Goal: Find specific page/section: Find specific page/section

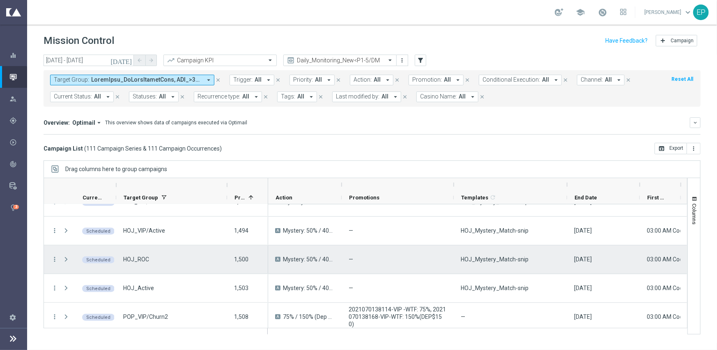
scroll to position [2390, 0]
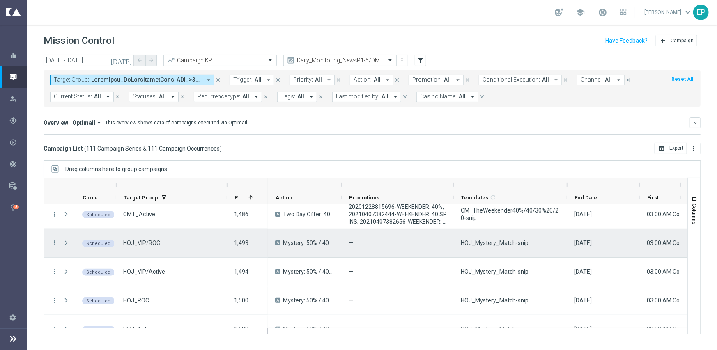
click at [500, 241] on span "HOJ_Mystery_Match-snip" at bounding box center [495, 242] width 68 height 7
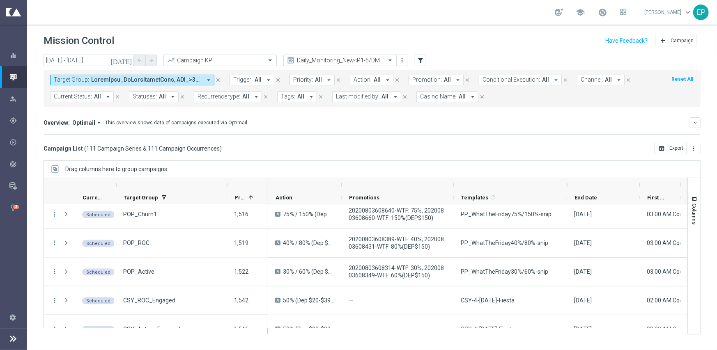
scroll to position [2636, 0]
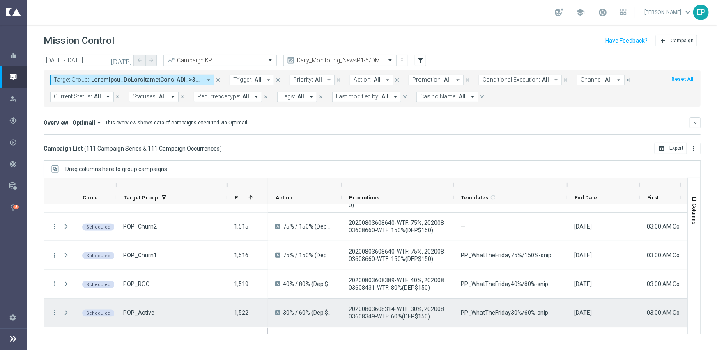
click at [526, 311] on span "PP_WhatTheFriday30%/60%-snip" at bounding box center [504, 312] width 87 height 7
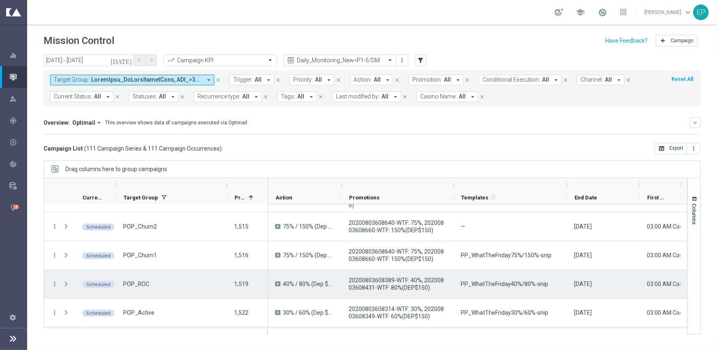
click at [505, 282] on span "PP_WhatTheFriday40%/80%-snip" at bounding box center [504, 283] width 87 height 7
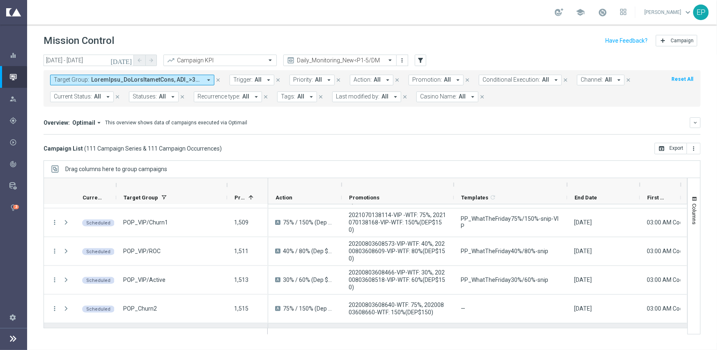
scroll to position [2554, 0]
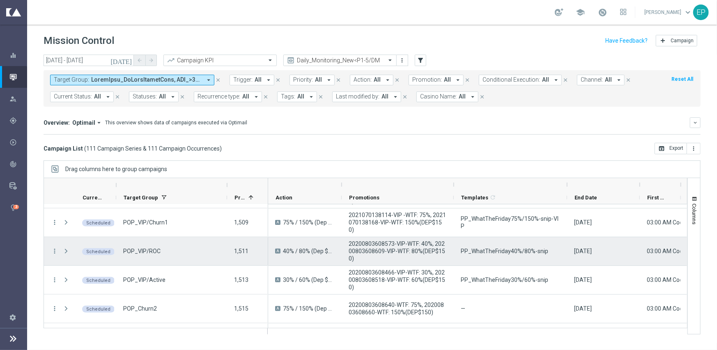
click at [500, 248] on span "PP_WhatTheFriday40%/80%-snip" at bounding box center [504, 251] width 87 height 7
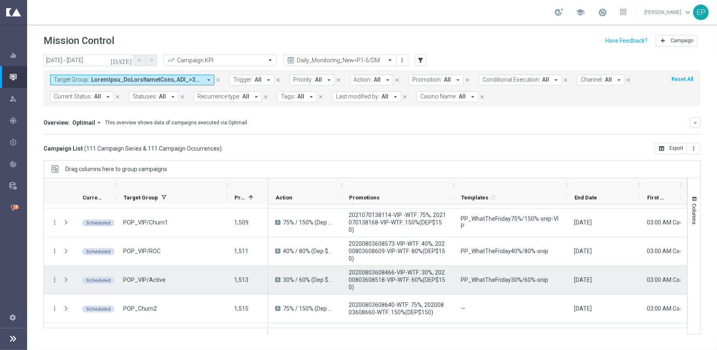
scroll to position [2595, 0]
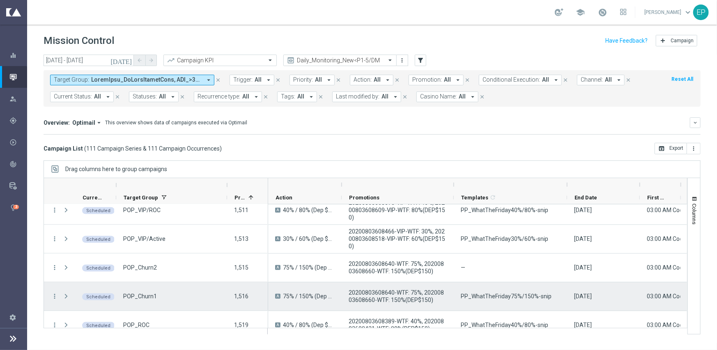
click at [519, 300] on span "PP_WhatTheFriday75%/150%-snip" at bounding box center [506, 296] width 91 height 7
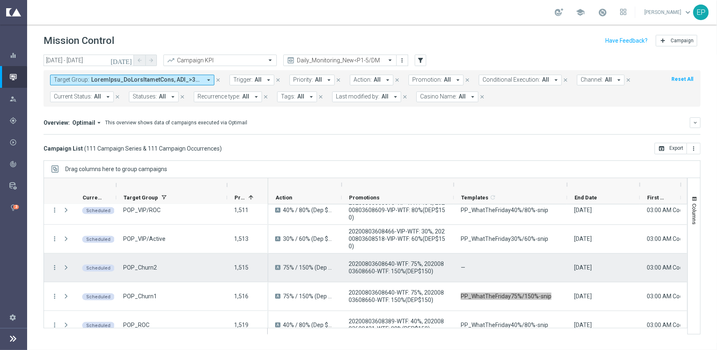
scroll to position [2554, 0]
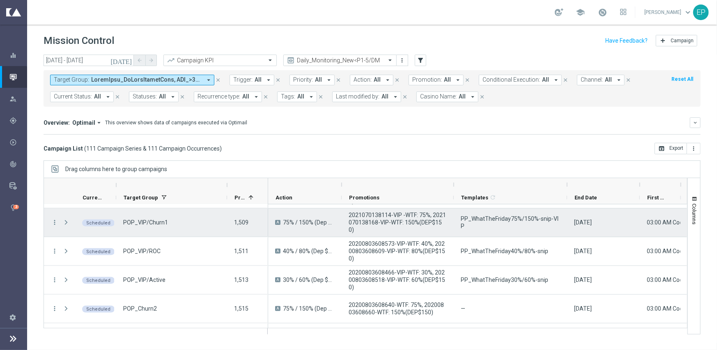
click at [513, 224] on span "PP_WhatTheFriday75%/150%-snip-VIP" at bounding box center [510, 222] width 99 height 15
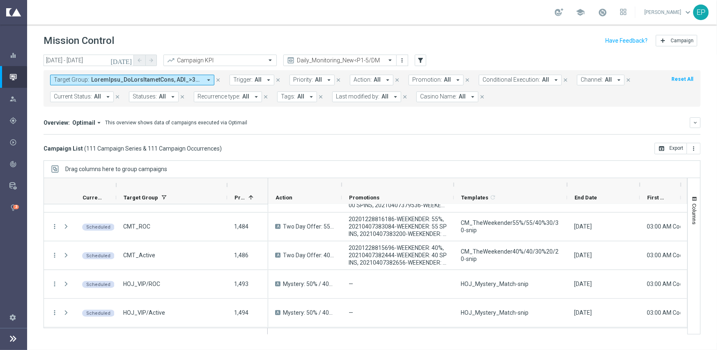
scroll to position [2308, 0]
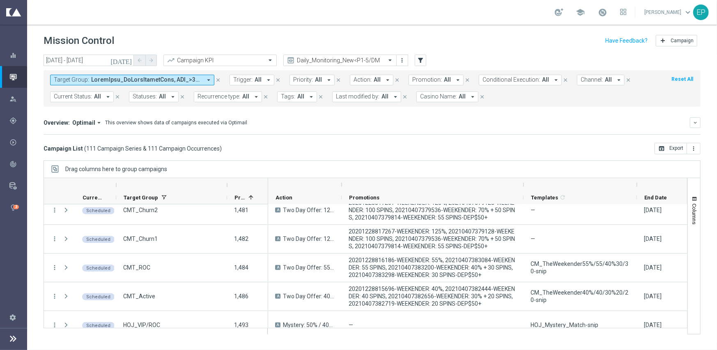
drag, startPoint x: 455, startPoint y: 186, endPoint x: 524, endPoint y: 187, distance: 69.8
click at [524, 187] on div at bounding box center [523, 184] width 3 height 13
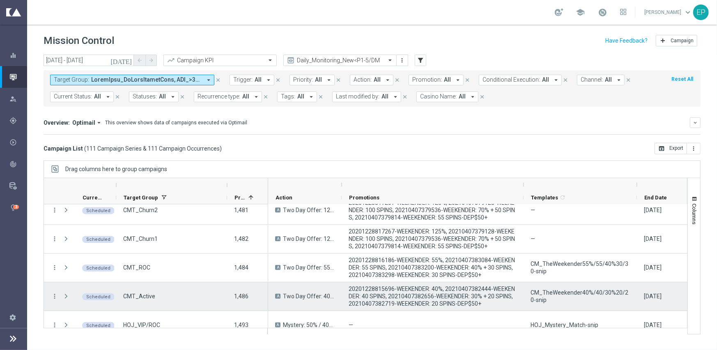
click at [554, 296] on span "CM_TheWeekender40%/40/30%20/20-snip" at bounding box center [580, 296] width 99 height 15
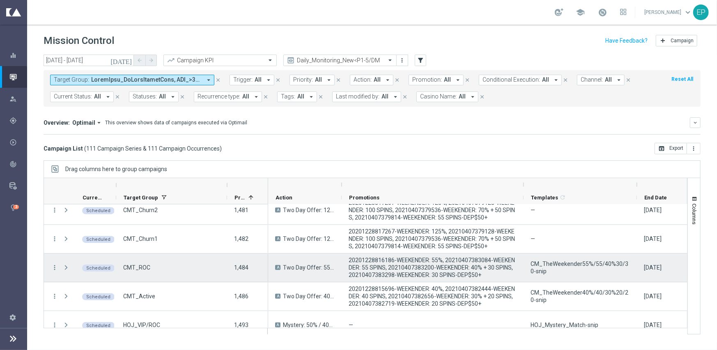
click at [546, 260] on span "CM_TheWeekender55%/55/40%30/30-snip" at bounding box center [580, 267] width 99 height 15
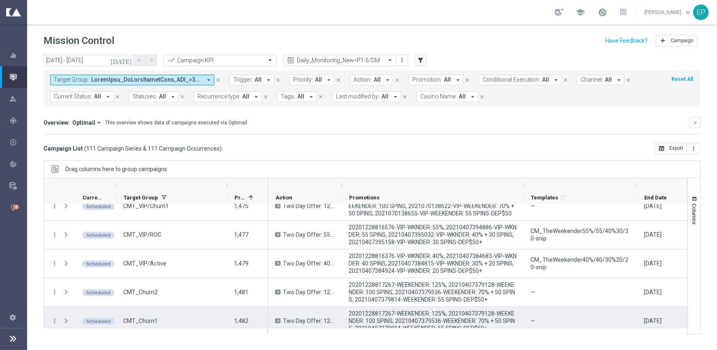
scroll to position [2185, 0]
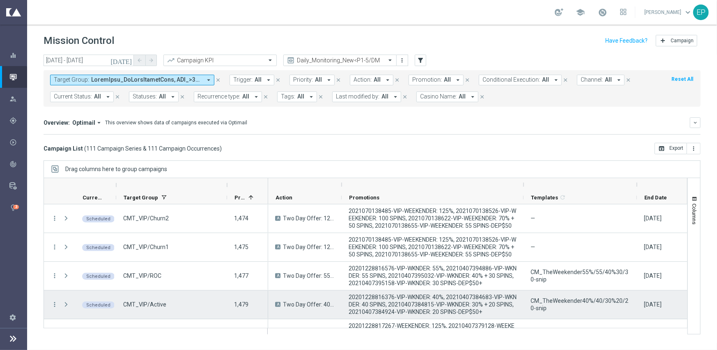
click at [567, 303] on span "CM_TheWeekender40%/40/30%20/20-snip" at bounding box center [580, 304] width 99 height 15
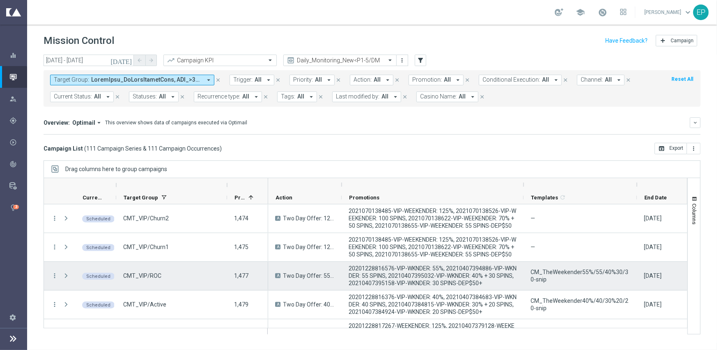
click at [590, 270] on span "CM_TheWeekender55%/55/40%30/30-snip" at bounding box center [580, 276] width 99 height 15
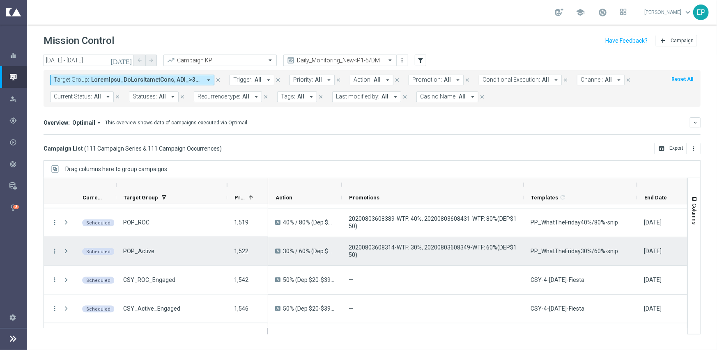
scroll to position [2718, 0]
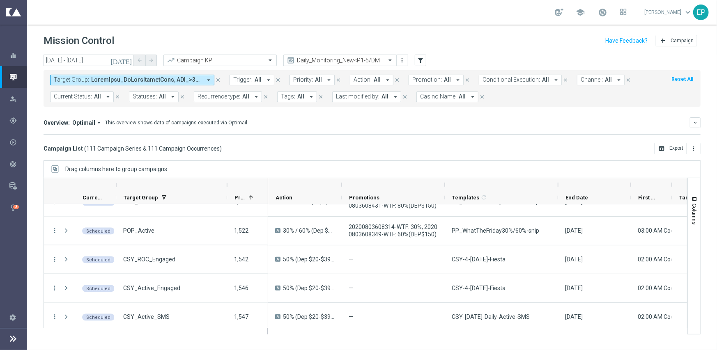
drag, startPoint x: 523, startPoint y: 183, endPoint x: 444, endPoint y: 184, distance: 78.8
click at [444, 184] on div at bounding box center [444, 184] width 3 height 13
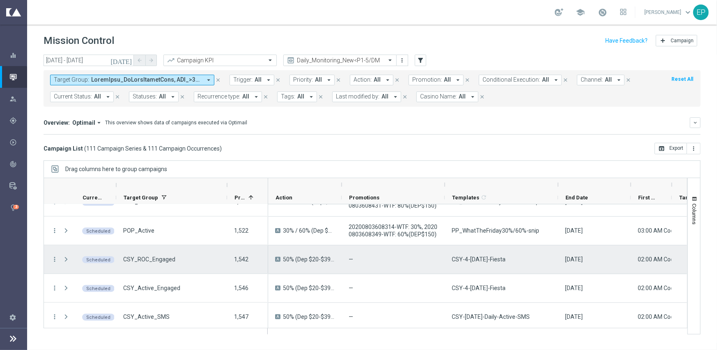
click at [496, 260] on span "CSY-4-[DATE]-Fiesta" at bounding box center [479, 259] width 54 height 7
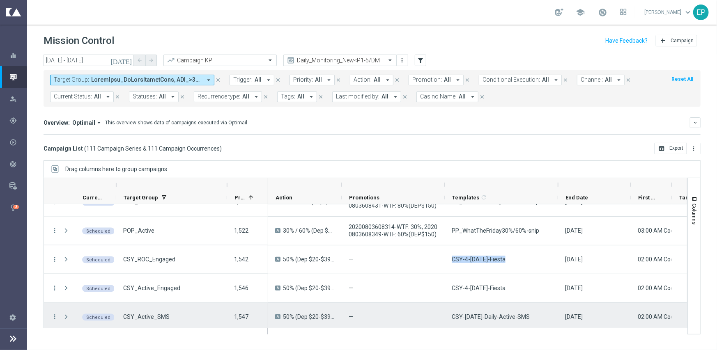
click at [480, 311] on div "CSY-[DATE]-Daily-Active-SMS" at bounding box center [501, 317] width 113 height 28
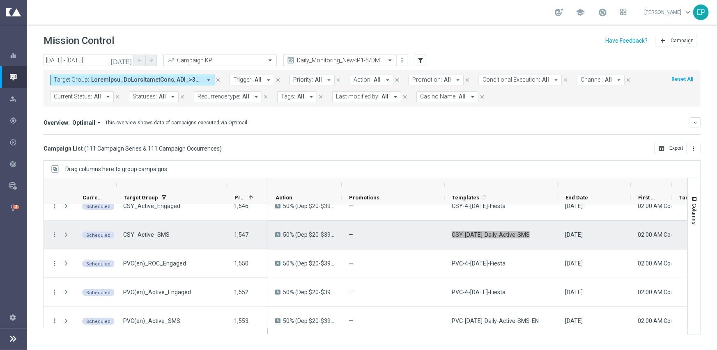
scroll to position [2842, 0]
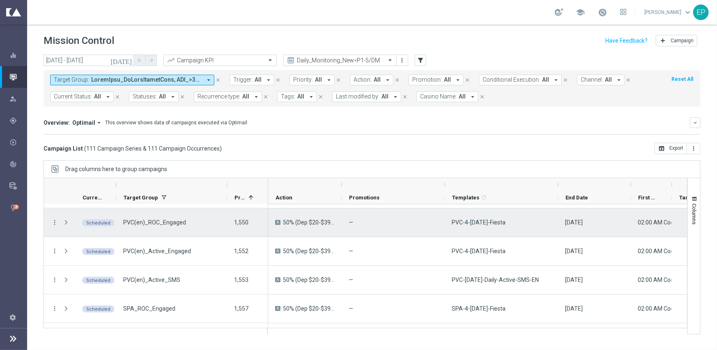
click at [473, 223] on span "PVC-4-[DATE]-Fiesta" at bounding box center [479, 222] width 54 height 7
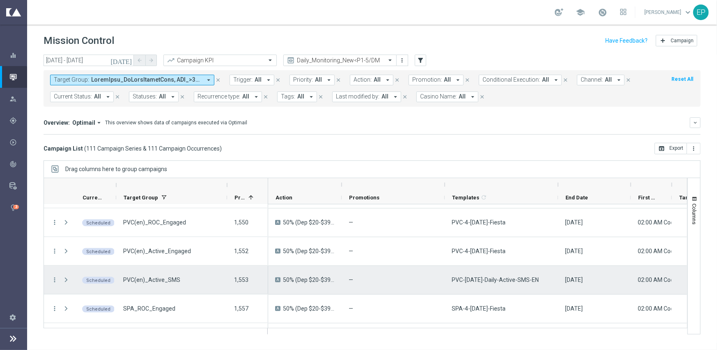
click at [486, 282] on span "PVC-[DATE]-Daily-Active-SMS-EN" at bounding box center [495, 279] width 87 height 7
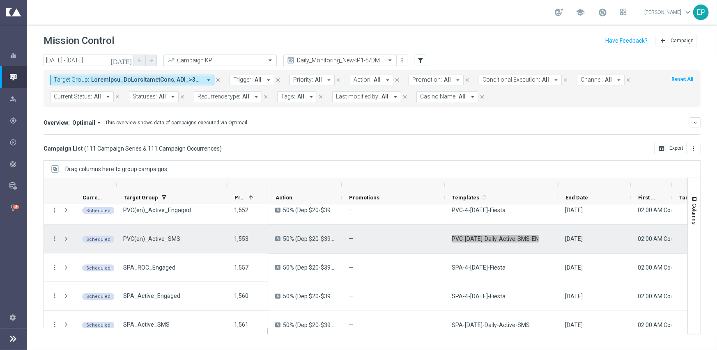
scroll to position [2924, 0]
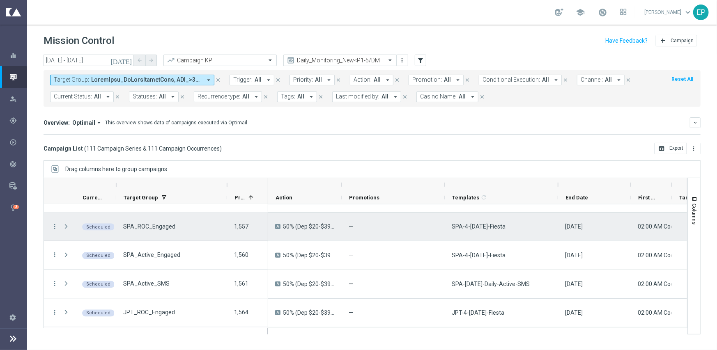
click at [485, 227] on span "SPA-4-[DATE]-Fiesta" at bounding box center [479, 226] width 54 height 7
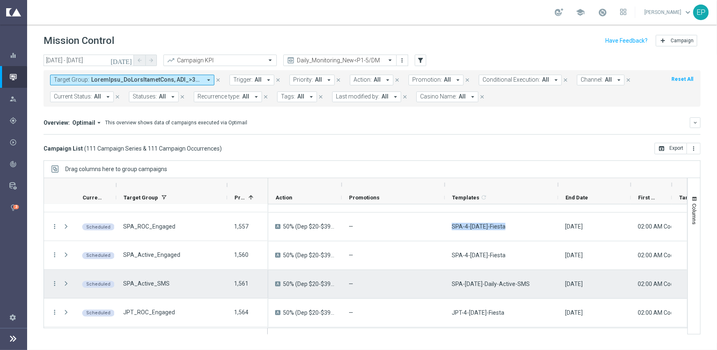
click at [486, 281] on span "SPA-[DATE]-Daily-Active-SMS" at bounding box center [491, 283] width 78 height 7
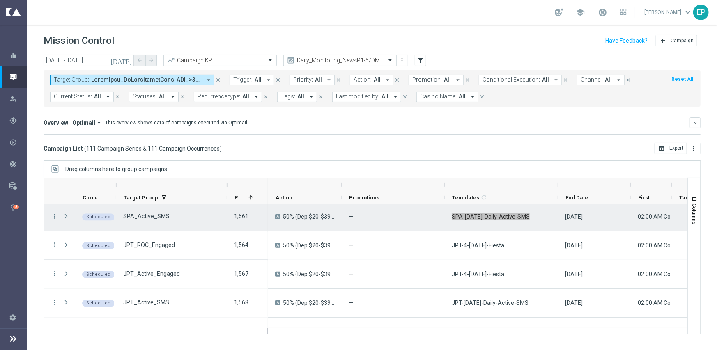
scroll to position [3006, 0]
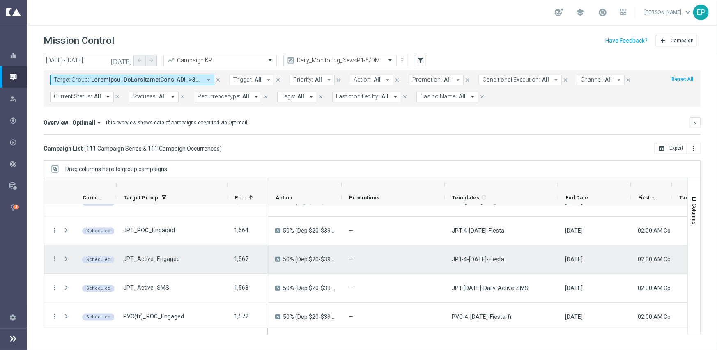
click at [469, 260] on span "JPT-4-[DATE]-Fiesta" at bounding box center [478, 259] width 53 height 7
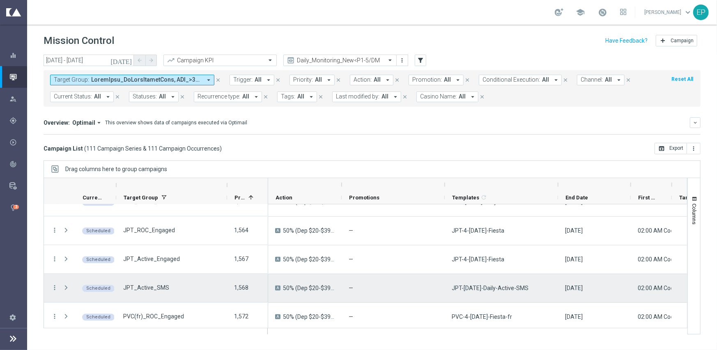
click at [479, 289] on span "JPT-[DATE]-Daily-Active-SMS" at bounding box center [490, 288] width 77 height 7
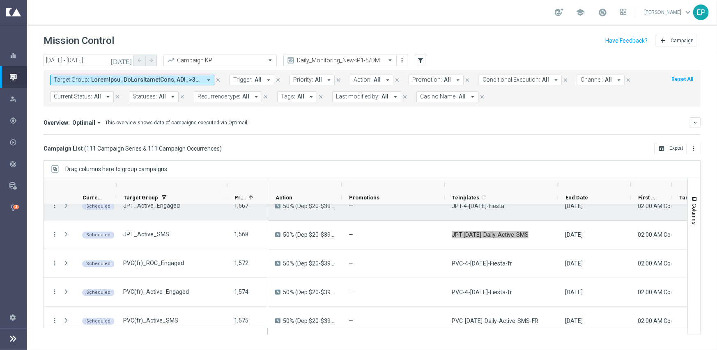
scroll to position [3067, 0]
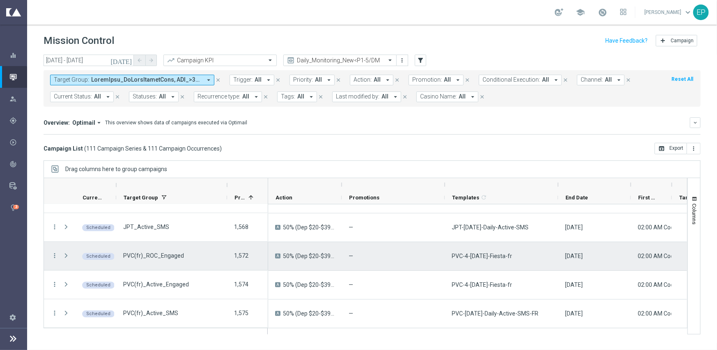
click at [481, 255] on span "PVC-4-[DATE]-Fiesta-fr" at bounding box center [482, 256] width 60 height 7
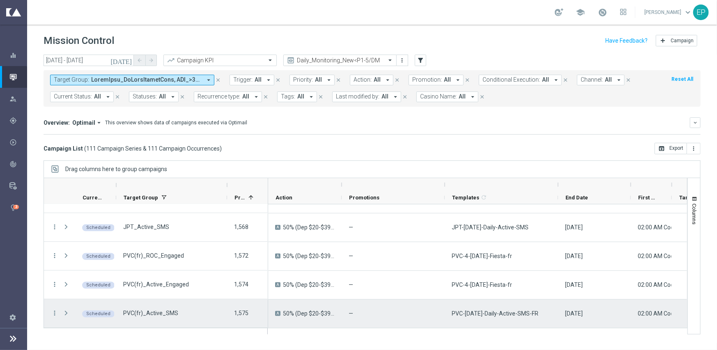
click at [490, 308] on div "PVC-[DATE]-Daily-Active-SMS-FR" at bounding box center [501, 314] width 113 height 28
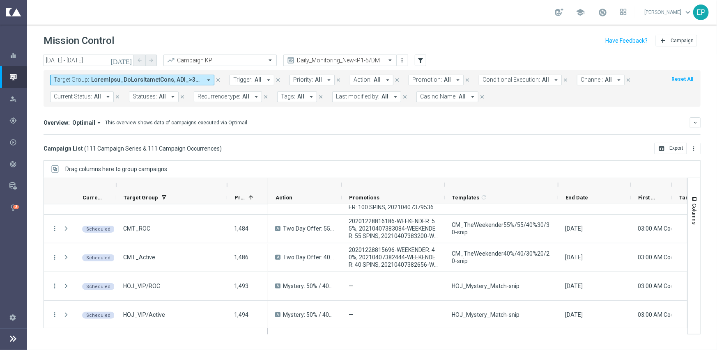
scroll to position [2287, 0]
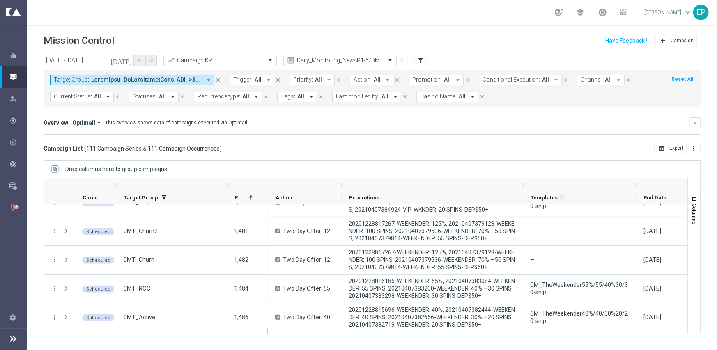
drag, startPoint x: 444, startPoint y: 181, endPoint x: 535, endPoint y: 196, distance: 92.3
click at [523, 181] on div at bounding box center [522, 184] width 3 height 13
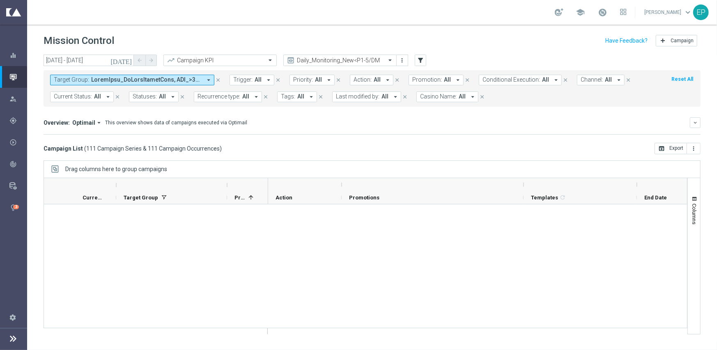
scroll to position [1383, 0]
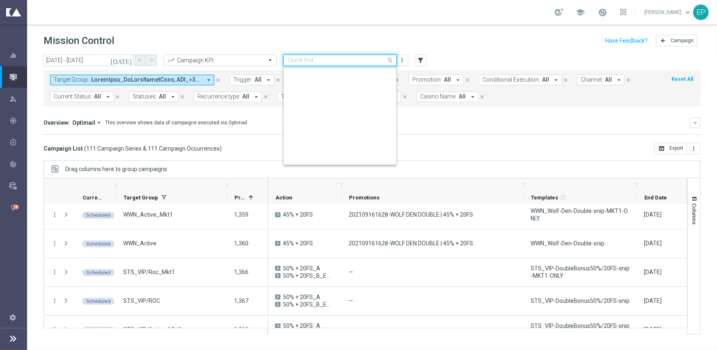
click at [326, 62] on input "text" at bounding box center [332, 60] width 88 height 7
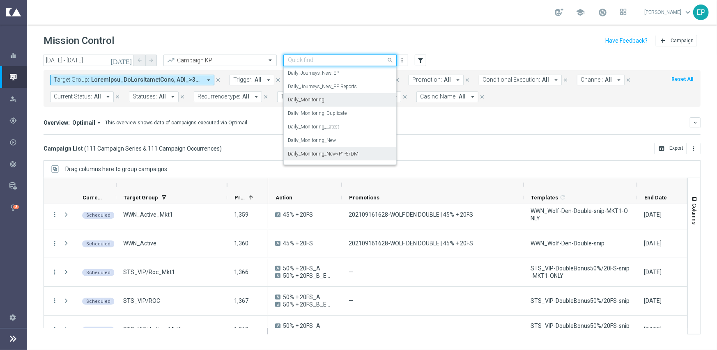
scroll to position [216, 0]
click at [322, 102] on label "Daily_Journeys_New" at bounding box center [310, 100] width 44 height 7
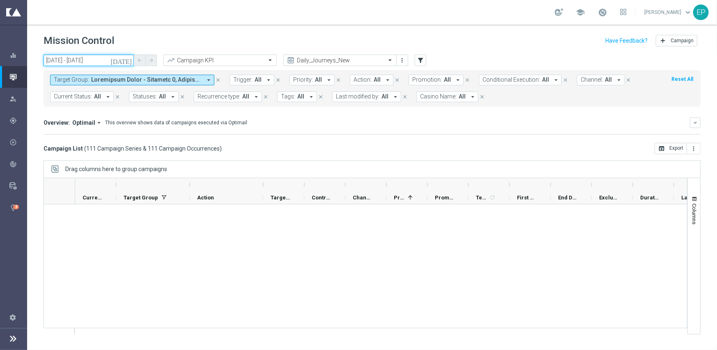
click at [94, 61] on input "[DATE] - [DATE]" at bounding box center [89, 60] width 90 height 11
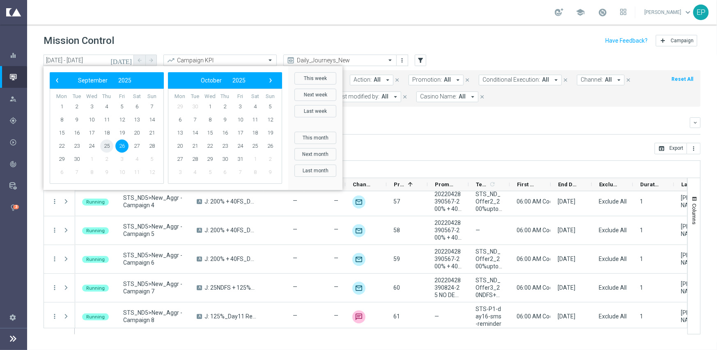
click at [108, 147] on span "25" at bounding box center [106, 146] width 13 height 13
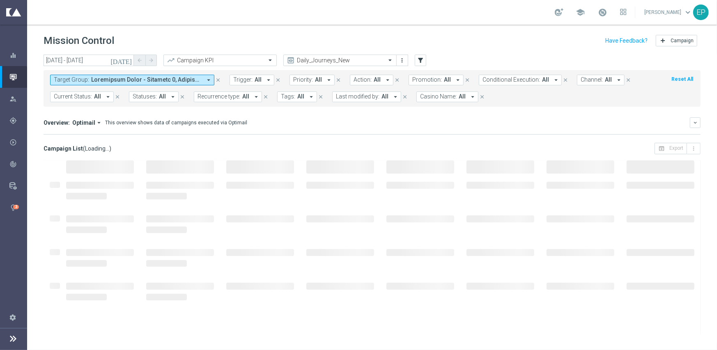
type input "[DATE] - [DATE]"
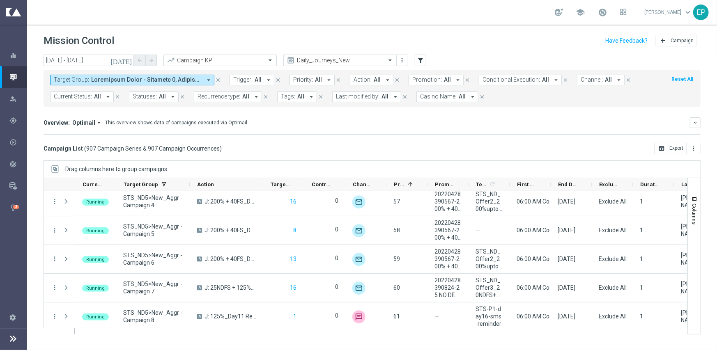
click at [555, 140] on mini-dashboard "Overview: Optimail arrow_drop_down This overview shows data of campaigns execut…" at bounding box center [372, 125] width 657 height 36
